Goal: Information Seeking & Learning: Learn about a topic

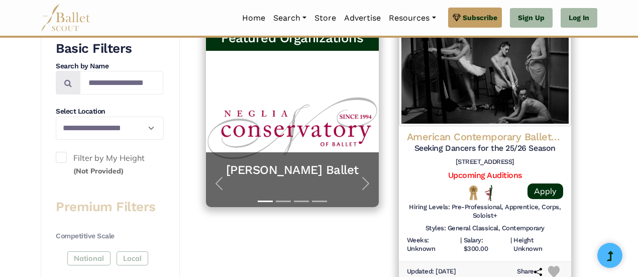
scroll to position [208, 0]
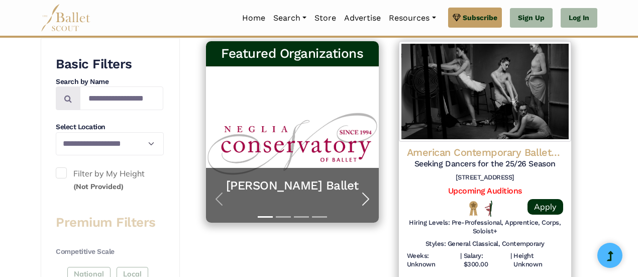
click at [362, 200] on span "button" at bounding box center [366, 199] width 16 height 16
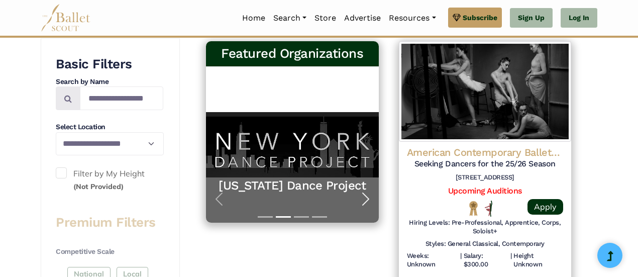
click at [362, 200] on span "button" at bounding box center [366, 199] width 16 height 16
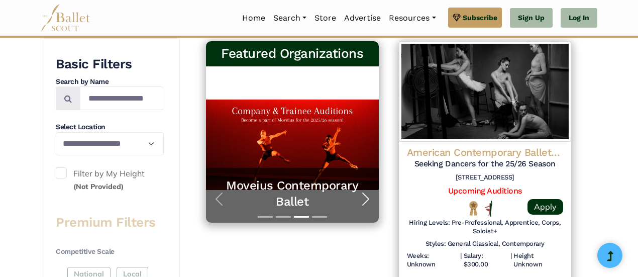
click at [362, 200] on span "button" at bounding box center [366, 199] width 16 height 16
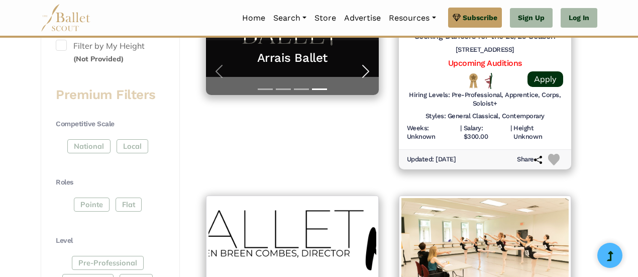
scroll to position [0, 0]
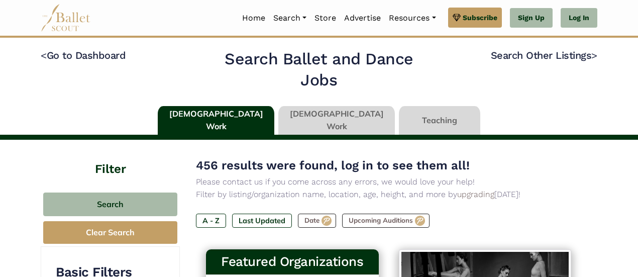
click at [321, 117] on link at bounding box center [336, 120] width 117 height 29
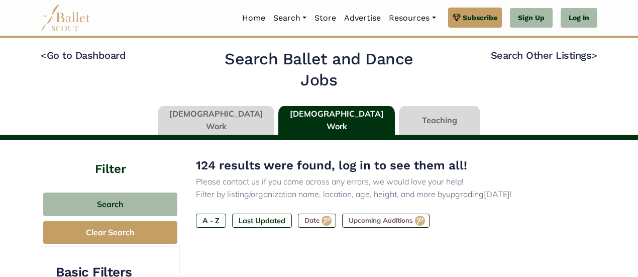
click at [299, 126] on link at bounding box center [336, 120] width 117 height 29
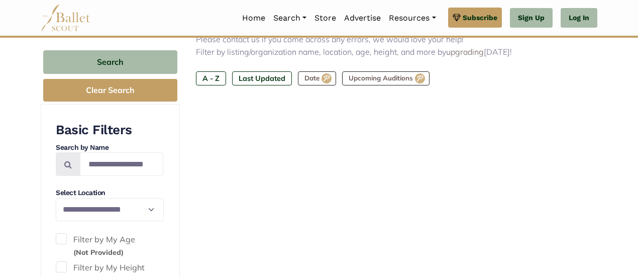
scroll to position [143, 0]
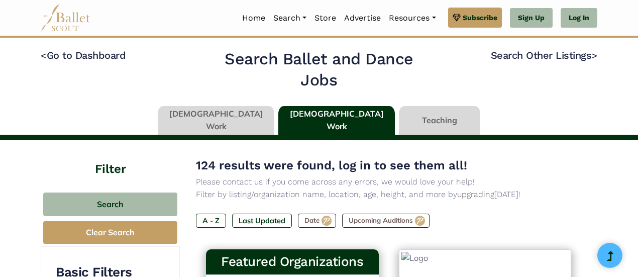
type input "******"
type input "*****"
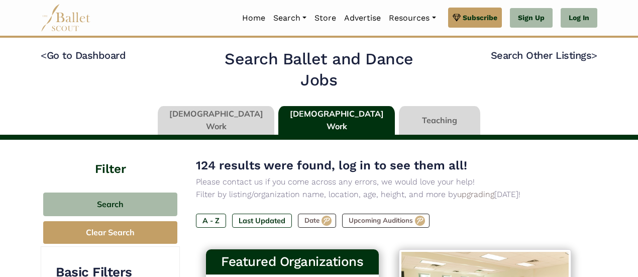
scroll to position [1, 0]
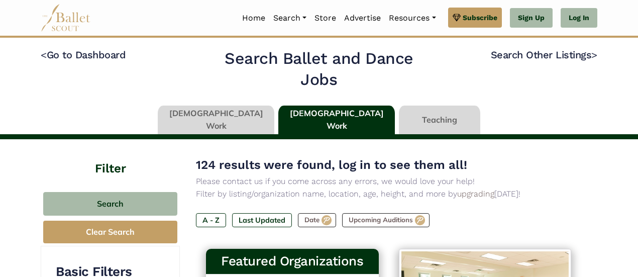
click at [231, 118] on link at bounding box center [216, 120] width 117 height 29
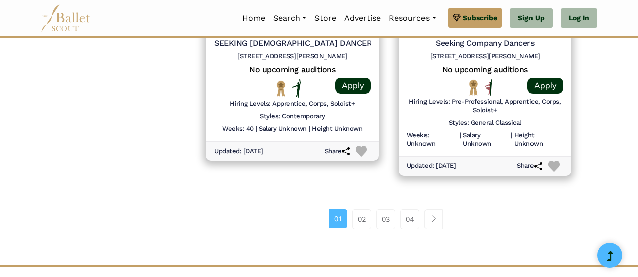
scroll to position [1533, 0]
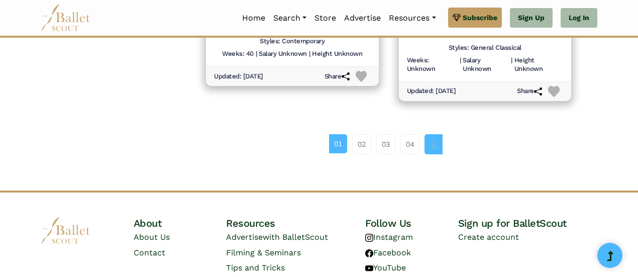
click at [439, 147] on link "Page navigation example" at bounding box center [434, 144] width 18 height 20
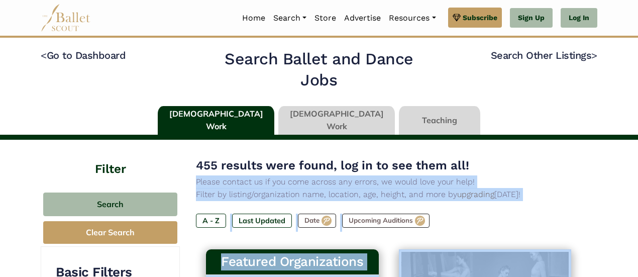
drag, startPoint x: 476, startPoint y: 177, endPoint x: 530, endPoint y: 164, distance: 54.8
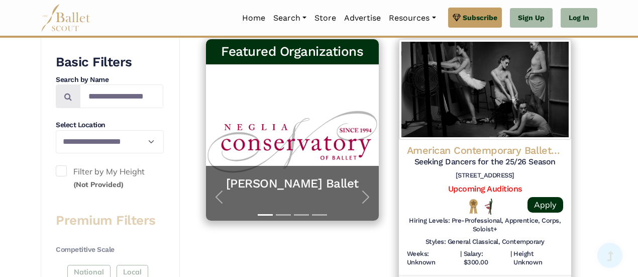
scroll to position [213, 0]
